Goal: Task Accomplishment & Management: Manage account settings

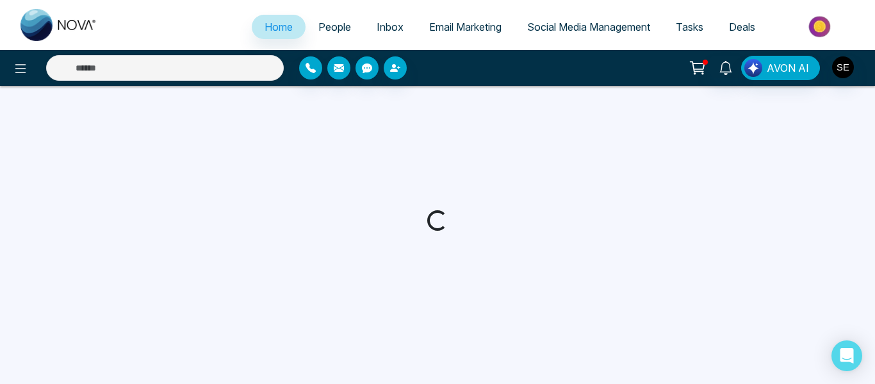
select select "*"
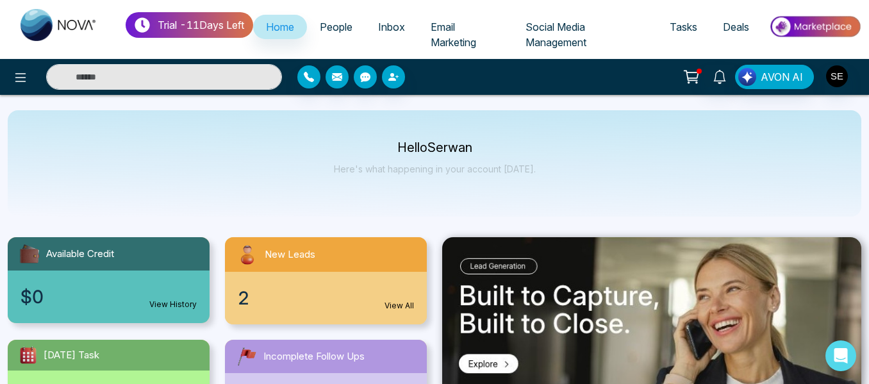
click at [591, 11] on ul "Home People Inbox Email Marketing Social Media Management Tasks Deals" at bounding box center [557, 34] width 608 height 49
click at [837, 73] on img "button" at bounding box center [837, 76] width 22 height 22
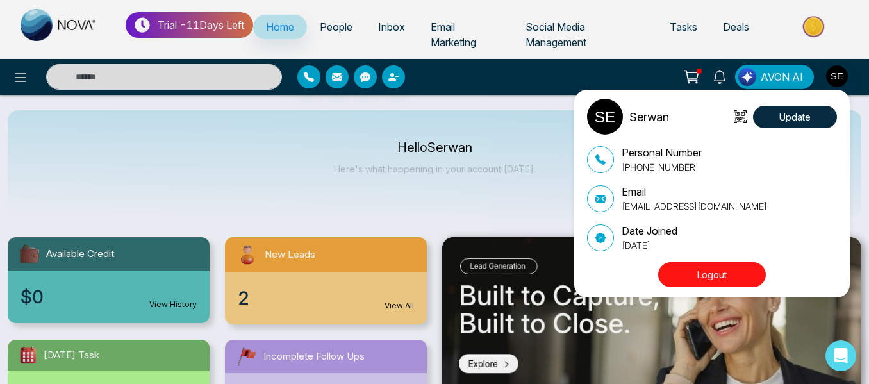
click at [627, 33] on div "Serwan Update Personal Number [PHONE_NUMBER] Email [EMAIL_ADDRESS][DOMAIN_NAME]…" at bounding box center [434, 192] width 869 height 384
